Goal: Navigation & Orientation: Find specific page/section

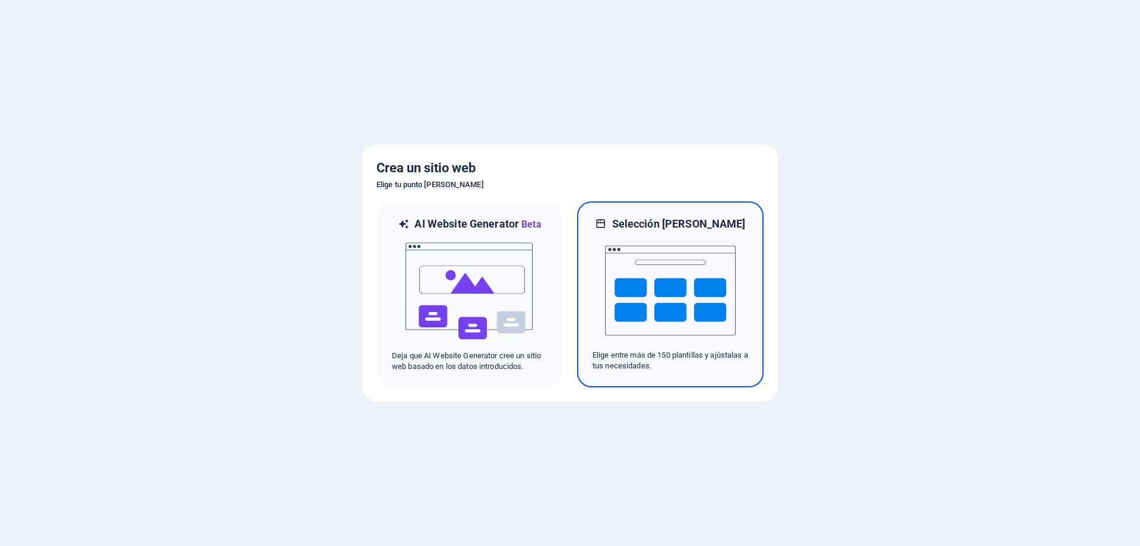
click at [692, 227] on h6 "Selección [PERSON_NAME]" at bounding box center [679, 224] width 134 height 14
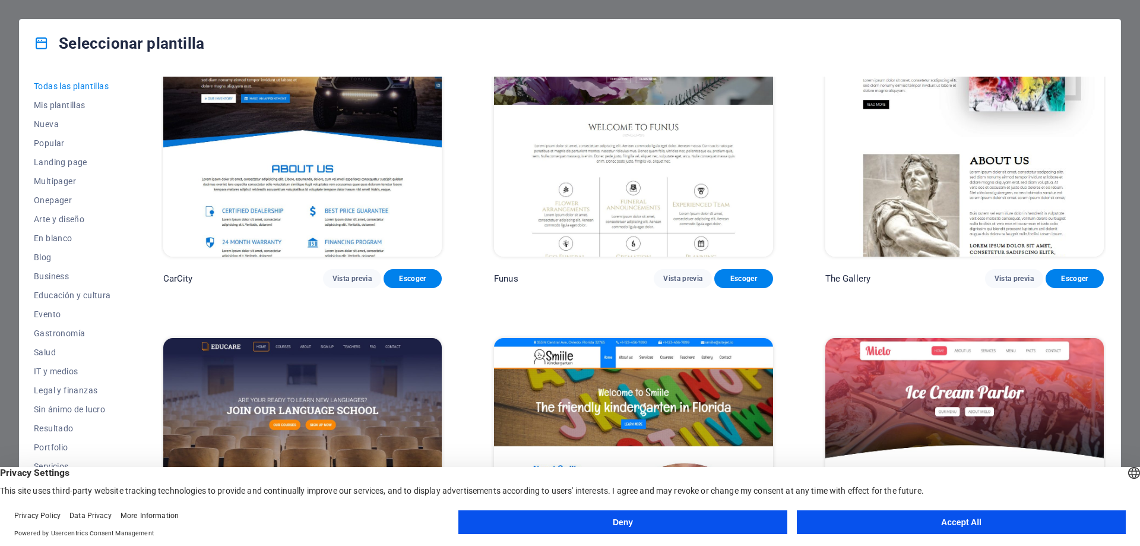
scroll to position [10328, 0]
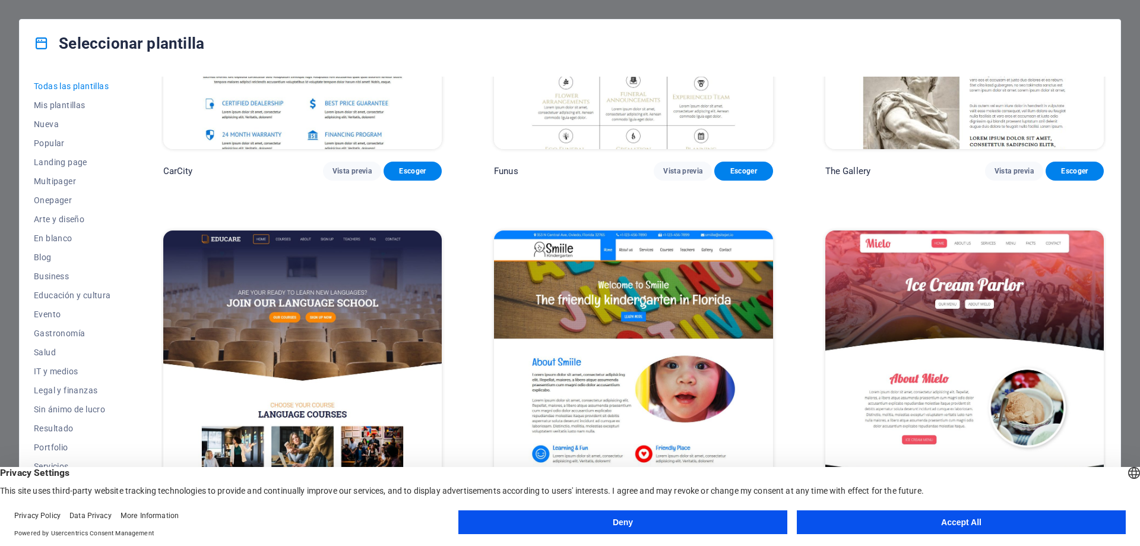
click at [306, 278] on img at bounding box center [302, 358] width 278 height 257
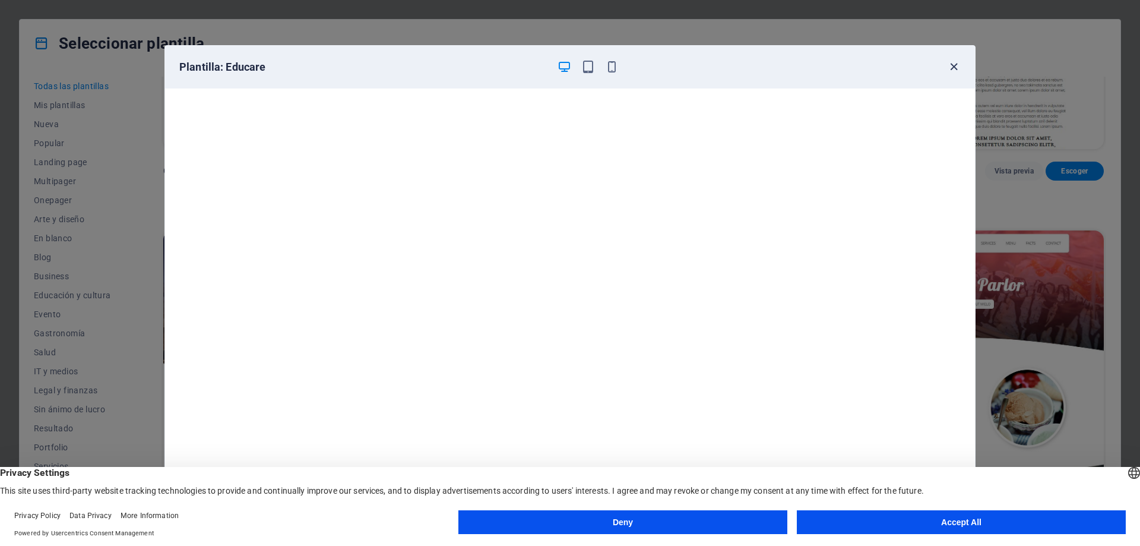
click at [956, 67] on icon "button" at bounding box center [954, 67] width 14 height 14
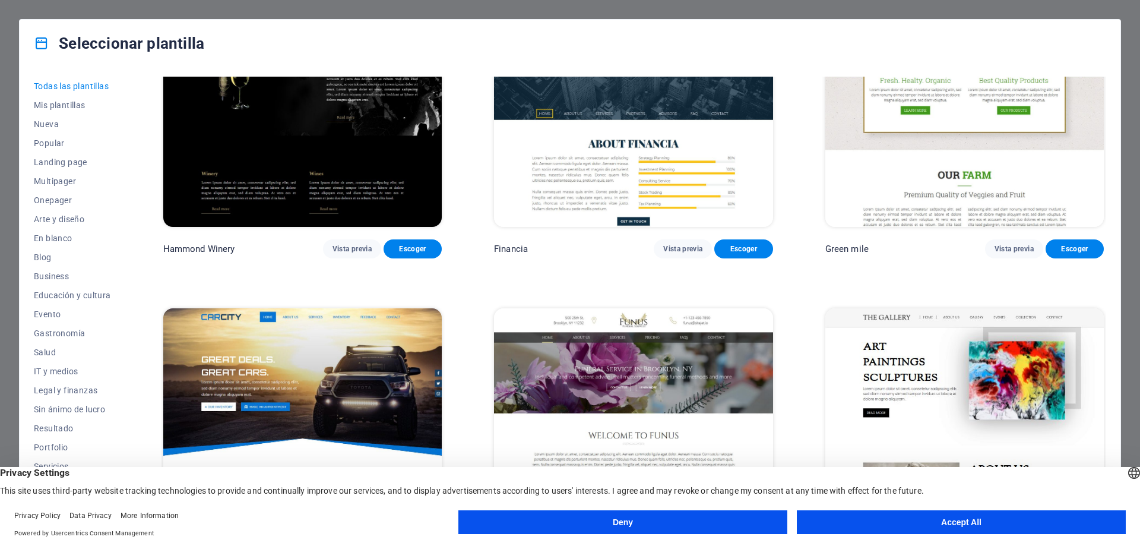
scroll to position [10032, 0]
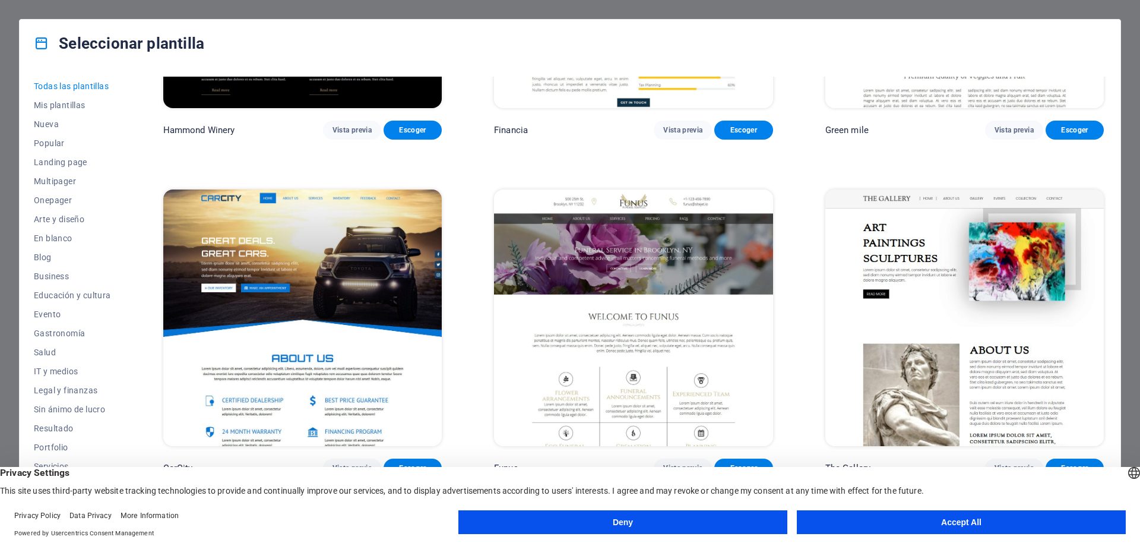
click at [692, 283] on img at bounding box center [633, 317] width 278 height 257
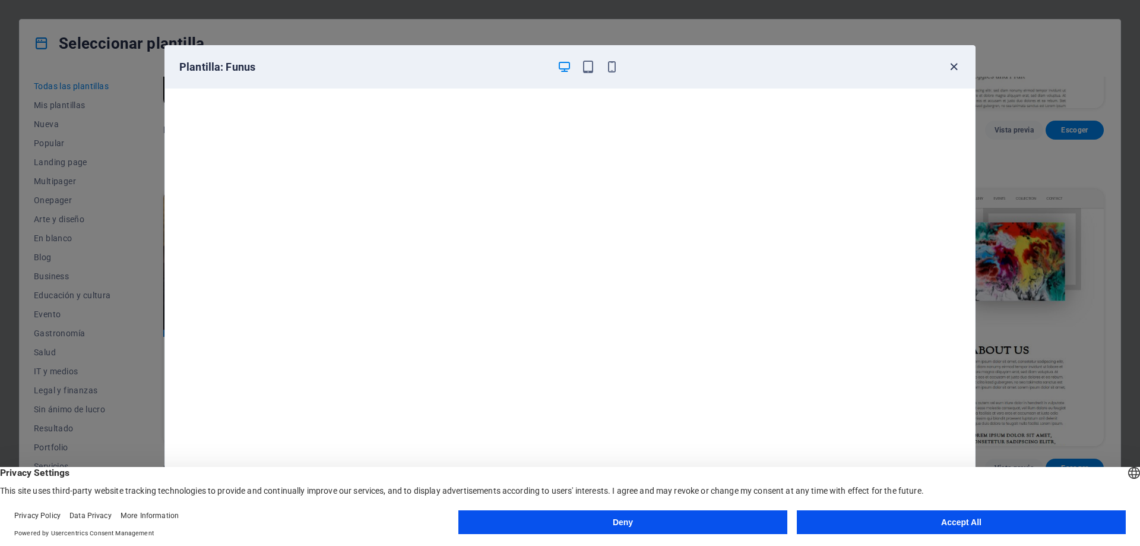
click at [954, 69] on icon "button" at bounding box center [954, 67] width 14 height 14
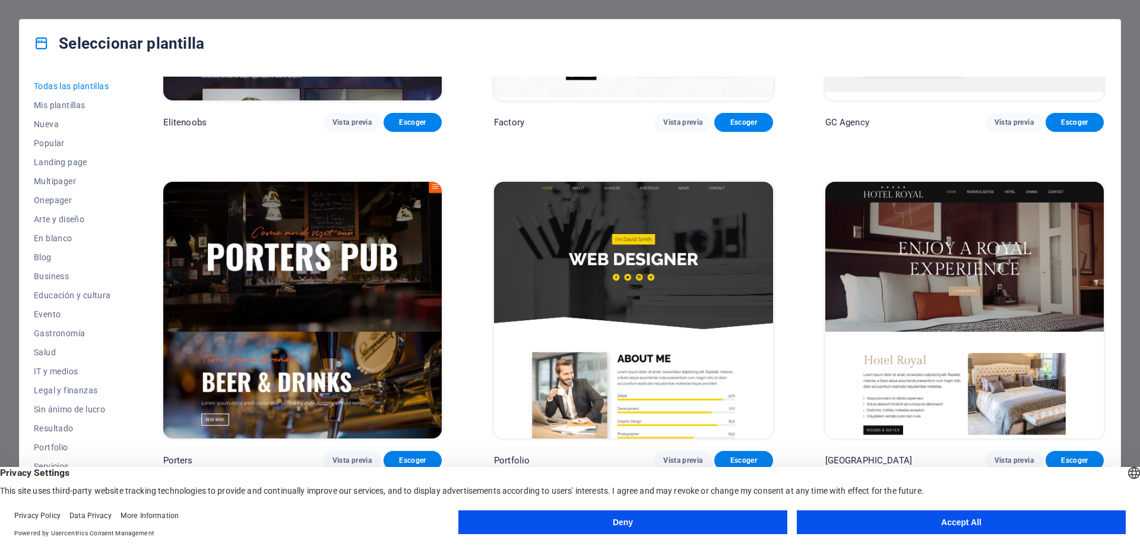
scroll to position [12050, 0]
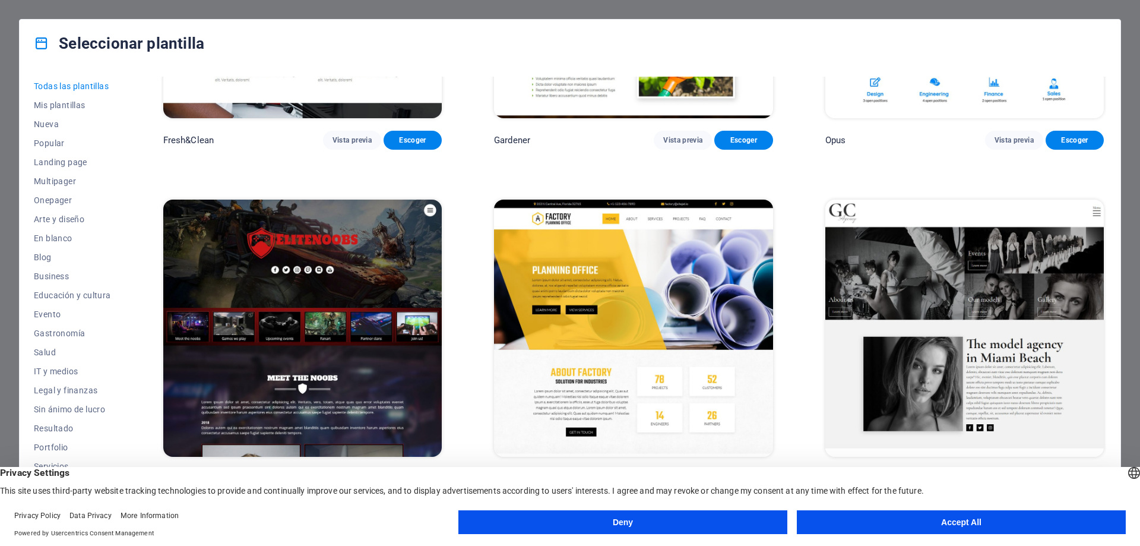
click at [338, 275] on img at bounding box center [302, 327] width 278 height 257
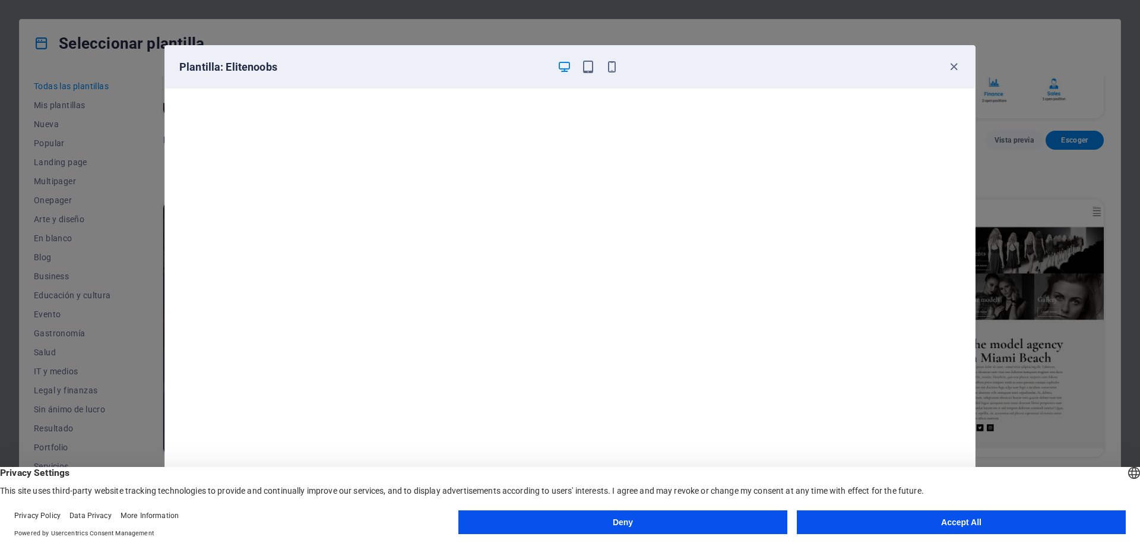
click at [984, 523] on button "Accept All" at bounding box center [961, 522] width 329 height 24
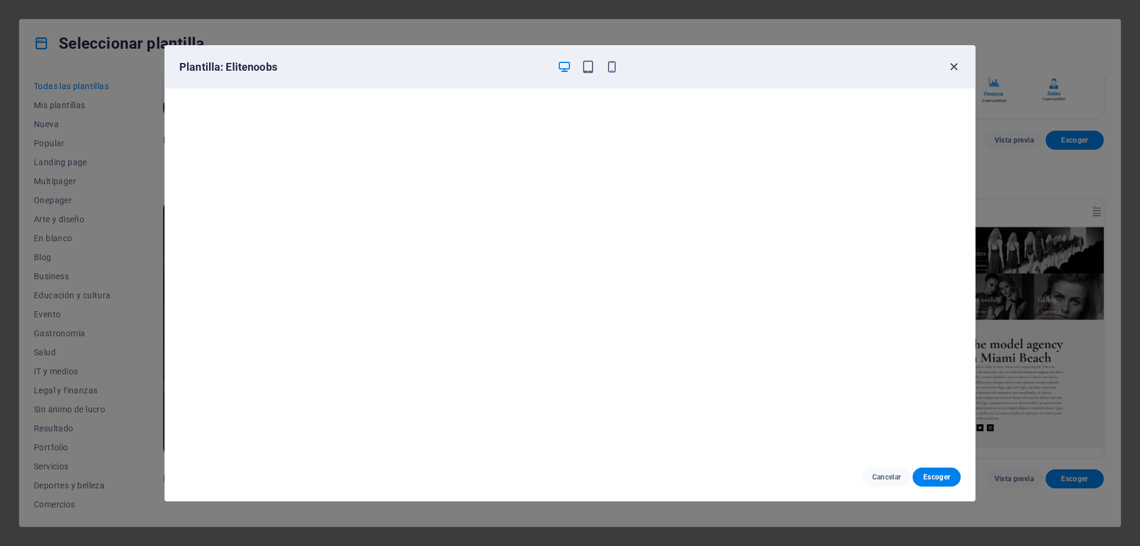
click at [952, 64] on icon "button" at bounding box center [954, 67] width 14 height 14
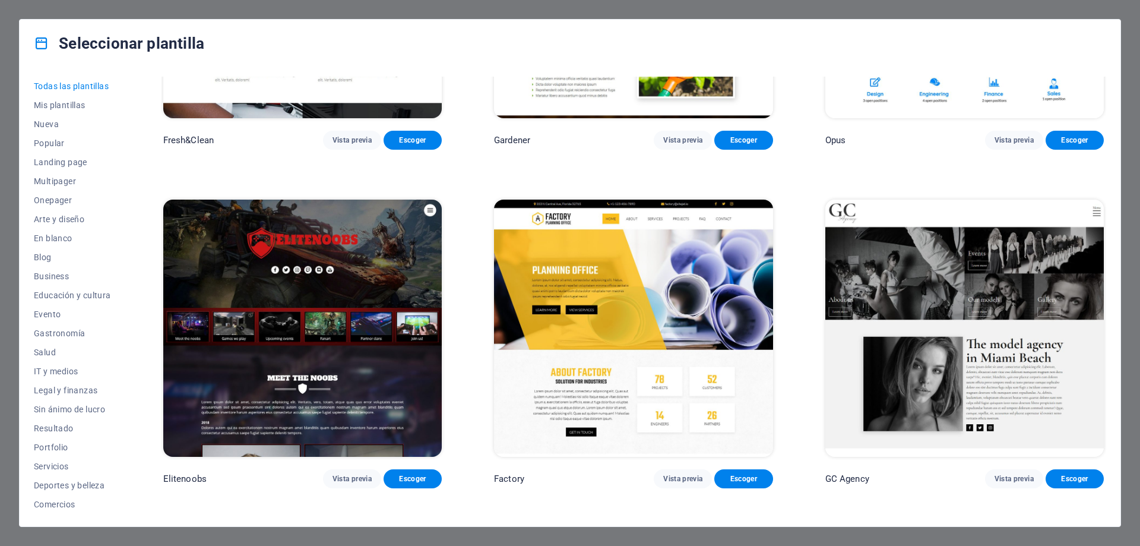
click at [373, 275] on img at bounding box center [302, 327] width 278 height 257
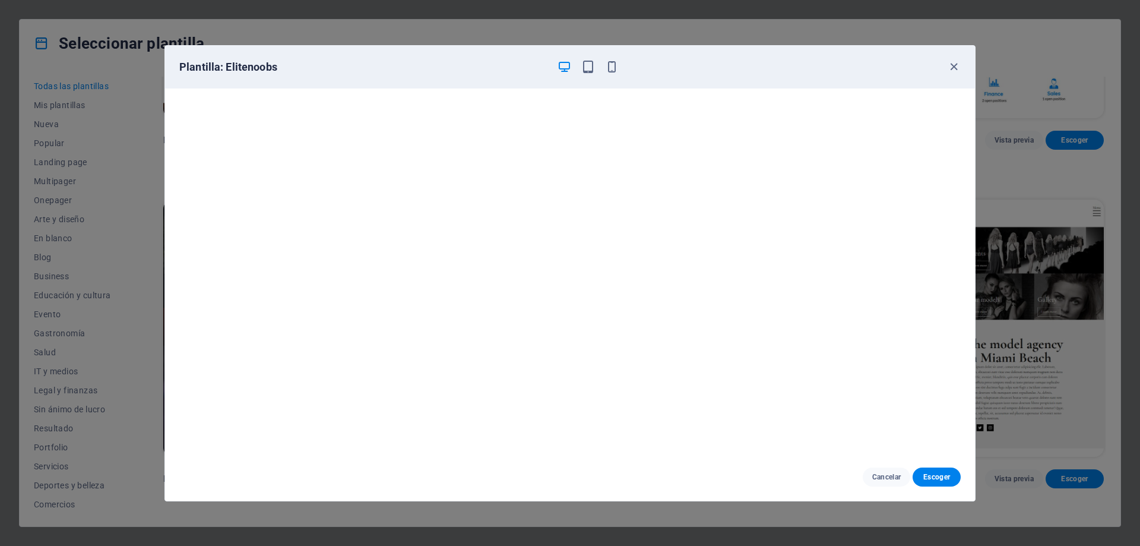
scroll to position [0, 0]
drag, startPoint x: 694, startPoint y: 199, endPoint x: 331, endPoint y: 65, distance: 387.0
click at [331, 65] on h6 "Plantilla: Elitenoobs" at bounding box center [363, 67] width 368 height 14
click at [957, 61] on icon "button" at bounding box center [954, 67] width 14 height 14
